Goal: Use online tool/utility

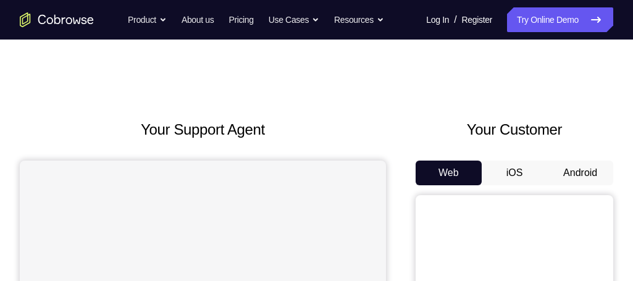
click at [587, 171] on button "Android" at bounding box center [580, 173] width 66 height 25
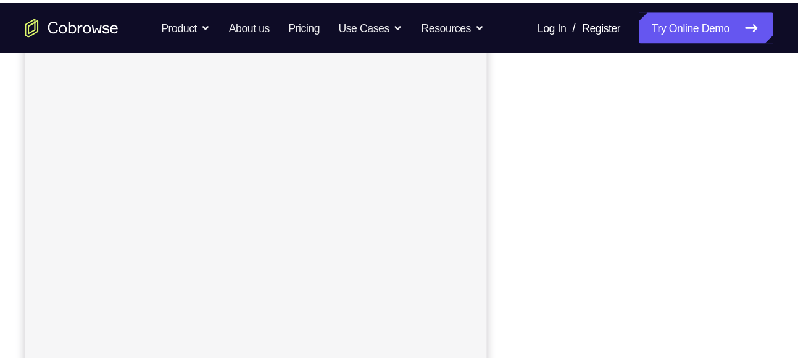
scroll to position [191, 0]
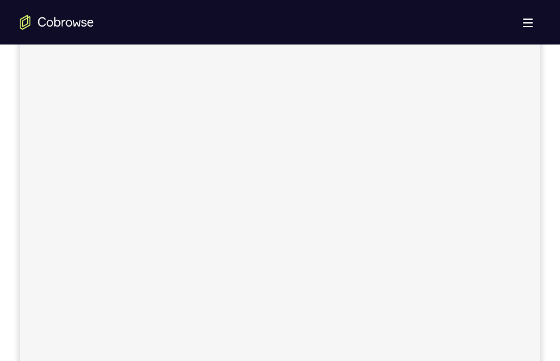
drag, startPoint x: 580, startPoint y: 35, endPoint x: 484, endPoint y: 98, distance: 114.7
click at [484, 98] on div at bounding box center [280, 186] width 520 height 414
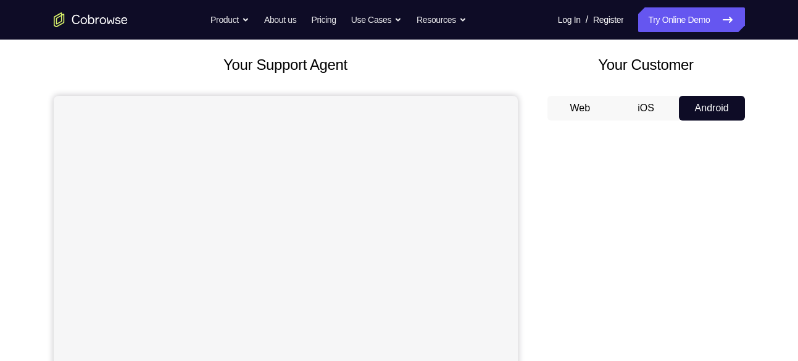
scroll to position [82, 0]
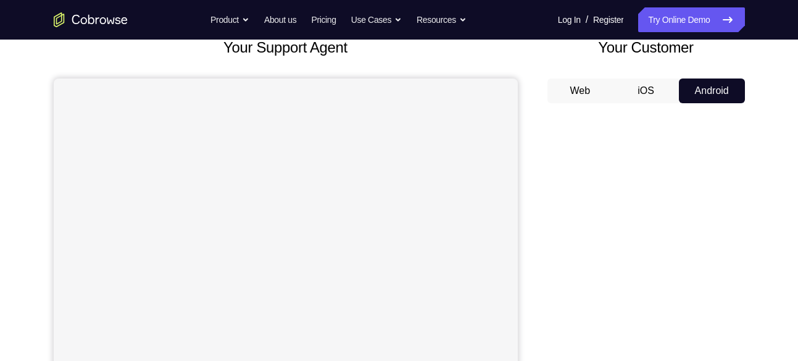
click at [614, 95] on button "iOS" at bounding box center [646, 90] width 66 height 25
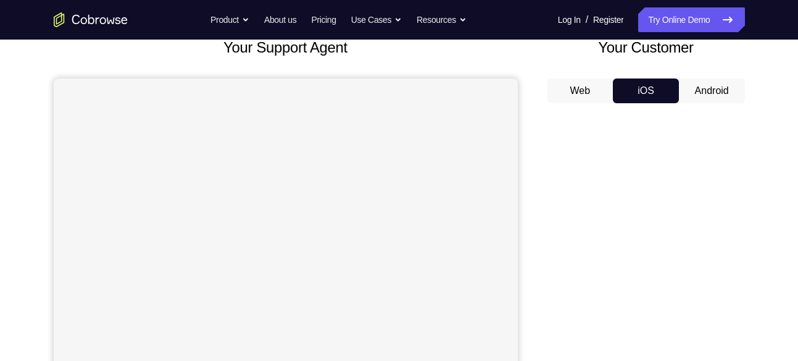
click at [632, 86] on button "Android" at bounding box center [712, 90] width 66 height 25
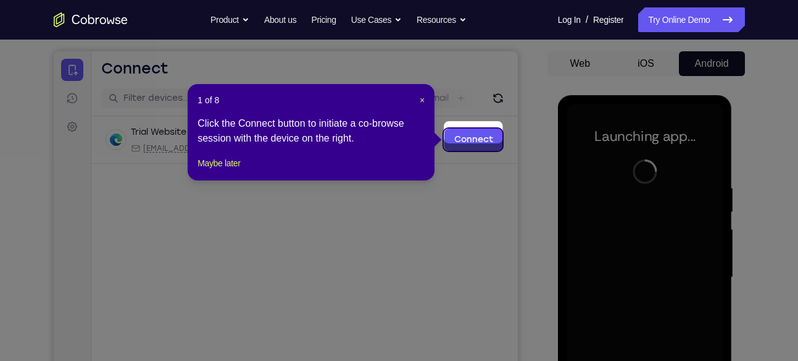
scroll to position [127, 0]
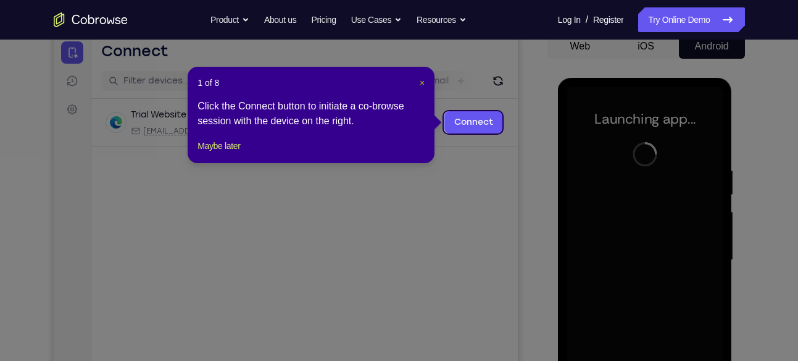
click at [423, 81] on span "×" at bounding box center [422, 83] width 5 height 10
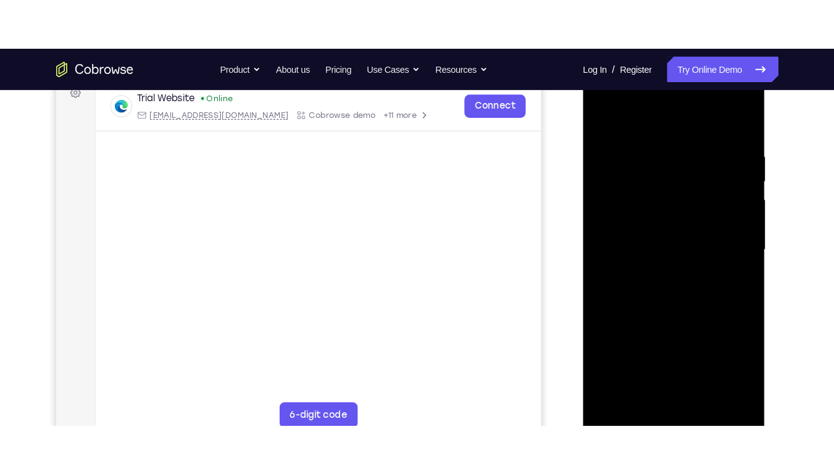
scroll to position [196, 0]
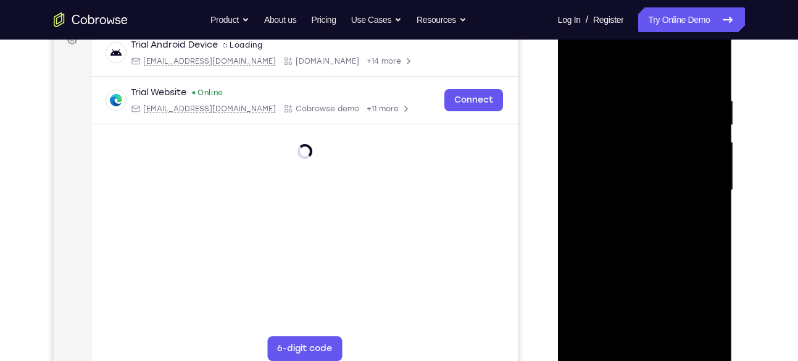
click at [632, 280] on div at bounding box center [645, 190] width 156 height 346
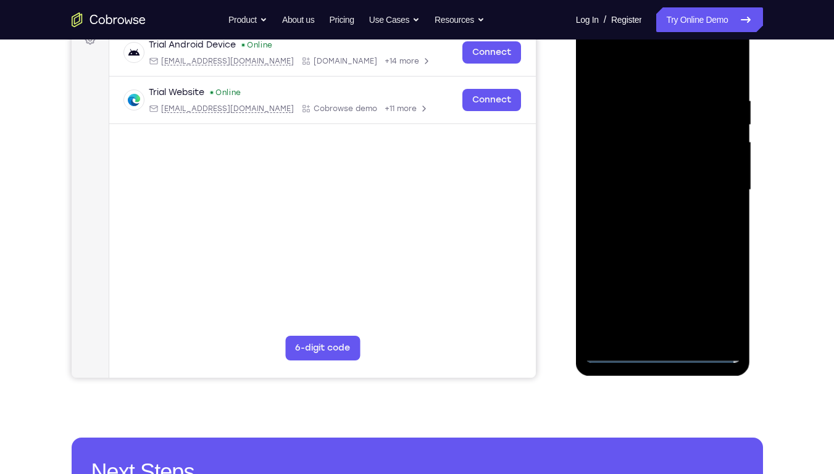
click at [632, 69] on div at bounding box center [663, 190] width 156 height 346
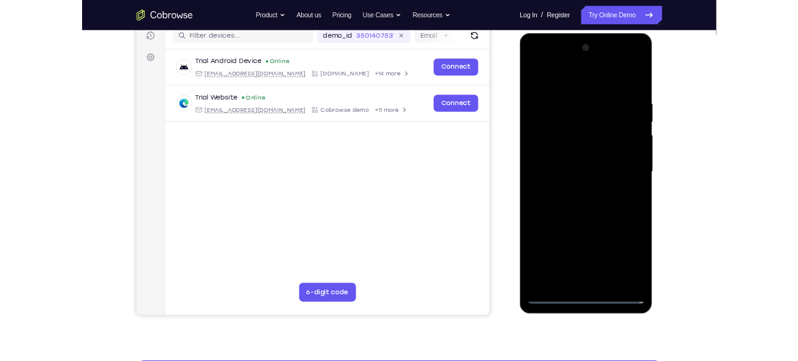
scroll to position [159, 0]
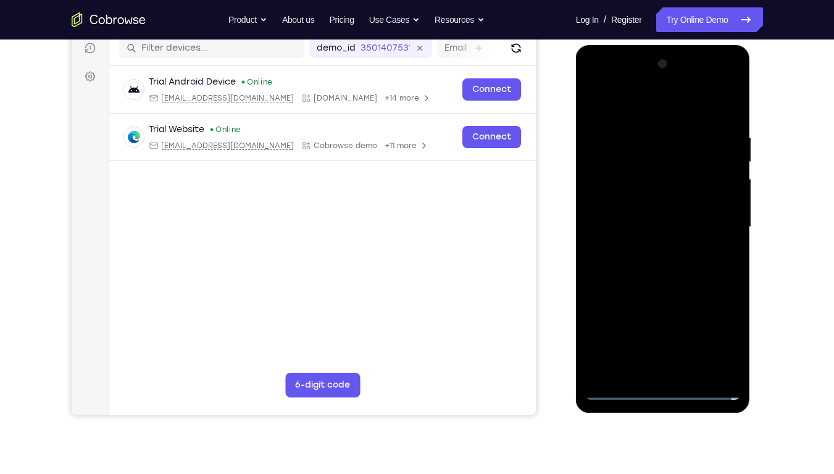
click at [632, 107] on div at bounding box center [663, 227] width 156 height 346
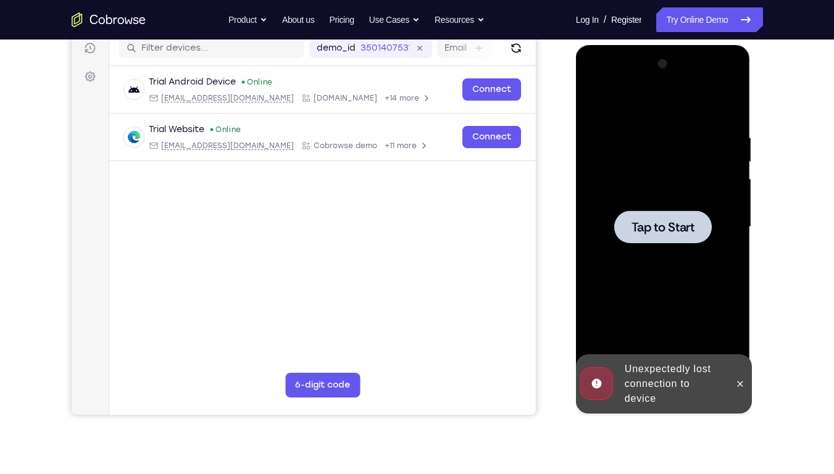
click at [632, 221] on span "Tap to Start" at bounding box center [663, 227] width 63 height 12
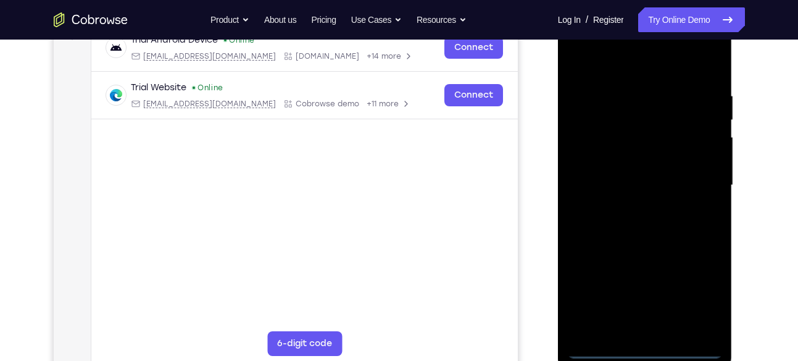
scroll to position [217, 0]
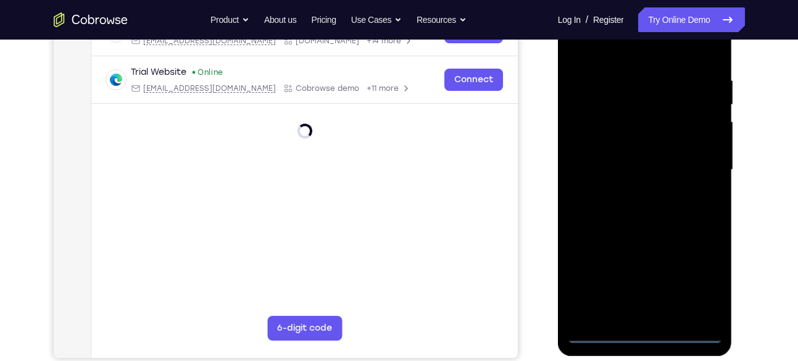
click at [632, 280] on div at bounding box center [645, 170] width 156 height 346
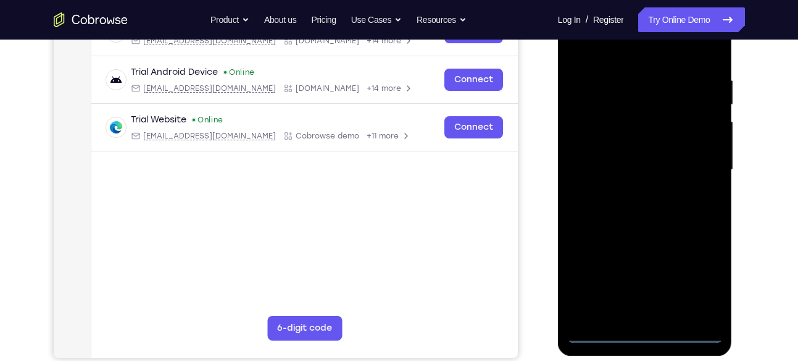
click at [632, 279] on div at bounding box center [645, 170] width 156 height 346
click at [616, 46] on div at bounding box center [645, 170] width 156 height 346
click at [632, 171] on div at bounding box center [645, 170] width 156 height 346
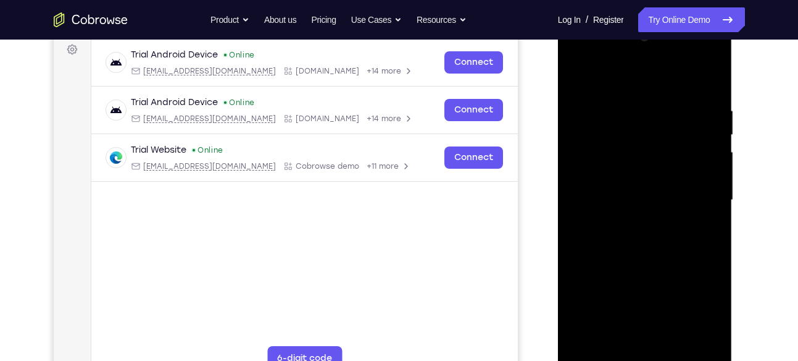
scroll to position [184, 0]
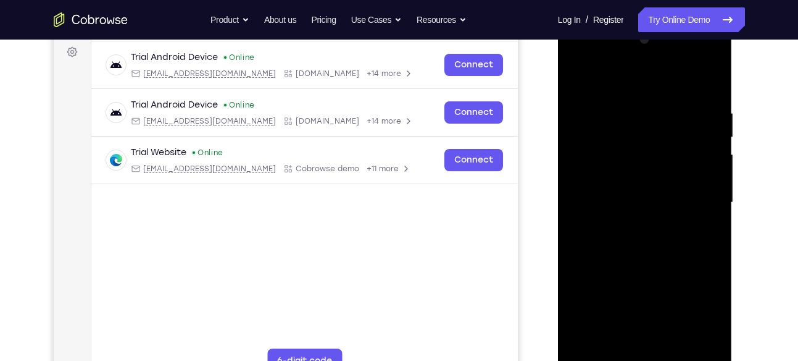
click at [632, 223] on div at bounding box center [645, 203] width 156 height 346
click at [630, 198] on div at bounding box center [645, 203] width 156 height 346
click at [619, 176] on div at bounding box center [645, 203] width 156 height 346
click at [632, 175] on div at bounding box center [645, 203] width 156 height 346
click at [632, 199] on div at bounding box center [645, 203] width 156 height 346
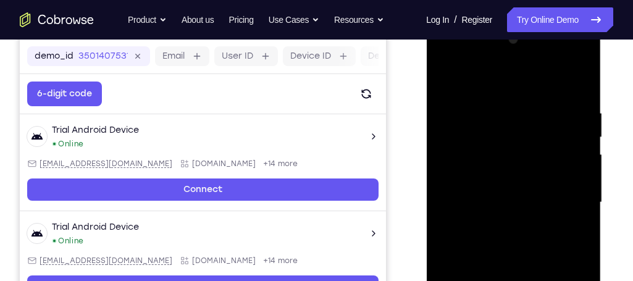
drag, startPoint x: 767, startPoint y: 8, endPoint x: 417, endPoint y: 75, distance: 355.7
click at [417, 75] on div at bounding box center [515, 201] width 198 height 380
click at [501, 248] on div at bounding box center [513, 203] width 156 height 346
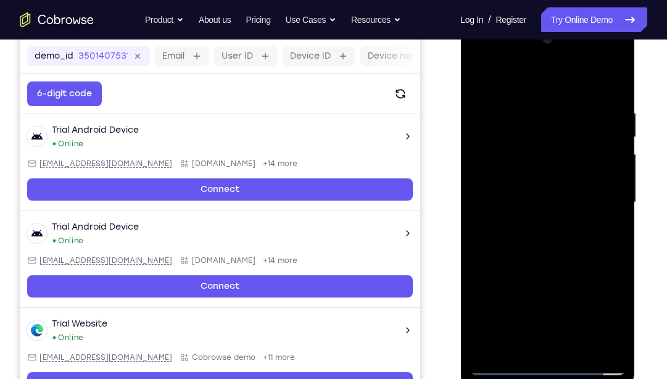
click at [564, 256] on div at bounding box center [548, 203] width 156 height 346
click at [603, 109] on div at bounding box center [548, 203] width 156 height 346
drag, startPoint x: 554, startPoint y: 85, endPoint x: 543, endPoint y: 6, distance: 80.4
click at [543, 20] on html "Online web based iOS Simulators and Android Emulators. Run iPhone, iPad, Mobile…" at bounding box center [549, 205] width 176 height 370
click at [489, 194] on div at bounding box center [548, 203] width 156 height 346
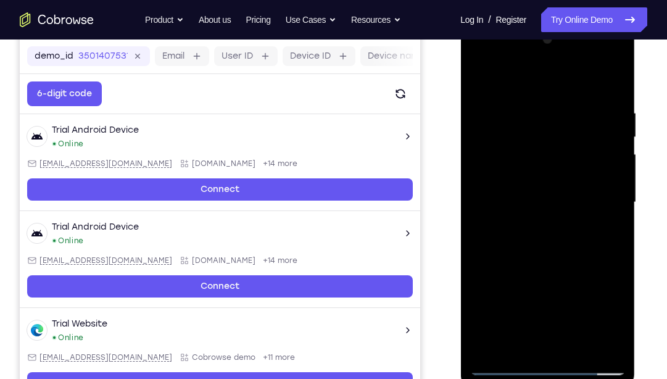
click at [595, 280] on div at bounding box center [548, 203] width 156 height 346
click at [599, 280] on div at bounding box center [548, 203] width 156 height 346
click at [609, 81] on div at bounding box center [548, 203] width 156 height 346
click at [558, 102] on div at bounding box center [548, 203] width 156 height 346
click at [592, 280] on div at bounding box center [548, 203] width 156 height 346
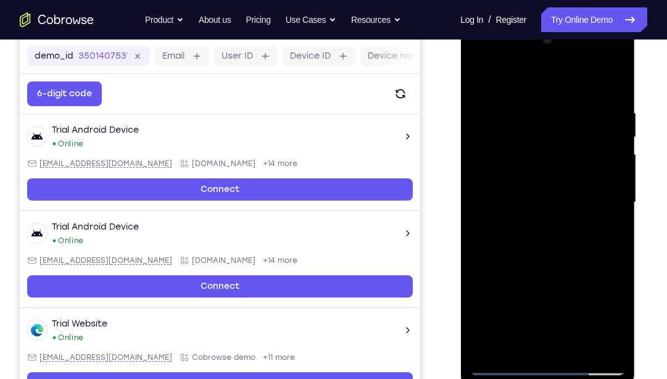
click at [610, 85] on div at bounding box center [548, 203] width 156 height 346
click at [611, 83] on div at bounding box center [548, 203] width 156 height 346
click at [605, 280] on div at bounding box center [548, 203] width 156 height 346
click at [611, 280] on div at bounding box center [548, 203] width 156 height 346
click at [485, 191] on div at bounding box center [548, 203] width 156 height 346
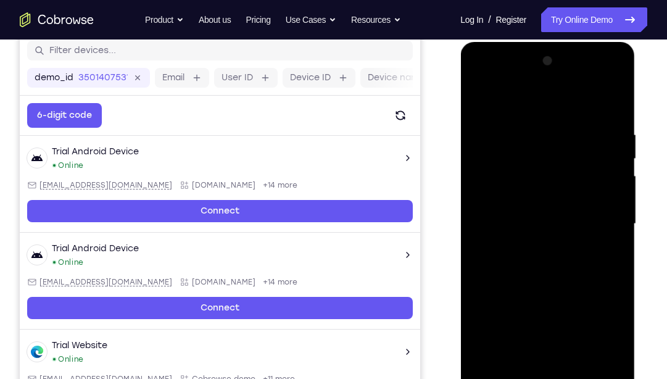
scroll to position [155, 0]
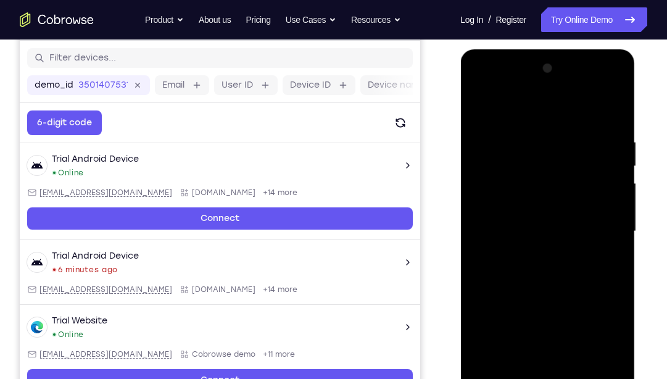
click at [619, 176] on div at bounding box center [548, 232] width 156 height 346
click at [623, 181] on div at bounding box center [548, 232] width 156 height 346
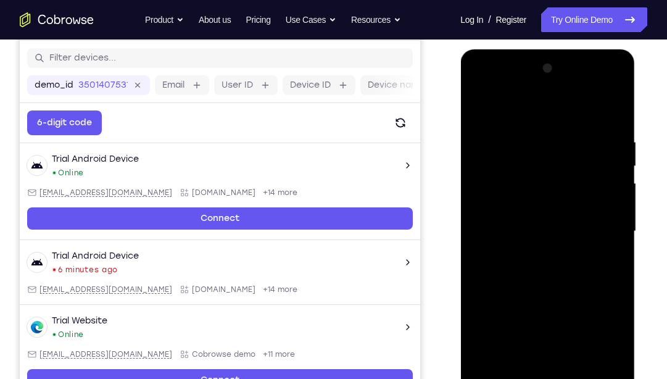
click at [623, 181] on div at bounding box center [548, 232] width 156 height 346
